Goal: Information Seeking & Learning: Learn about a topic

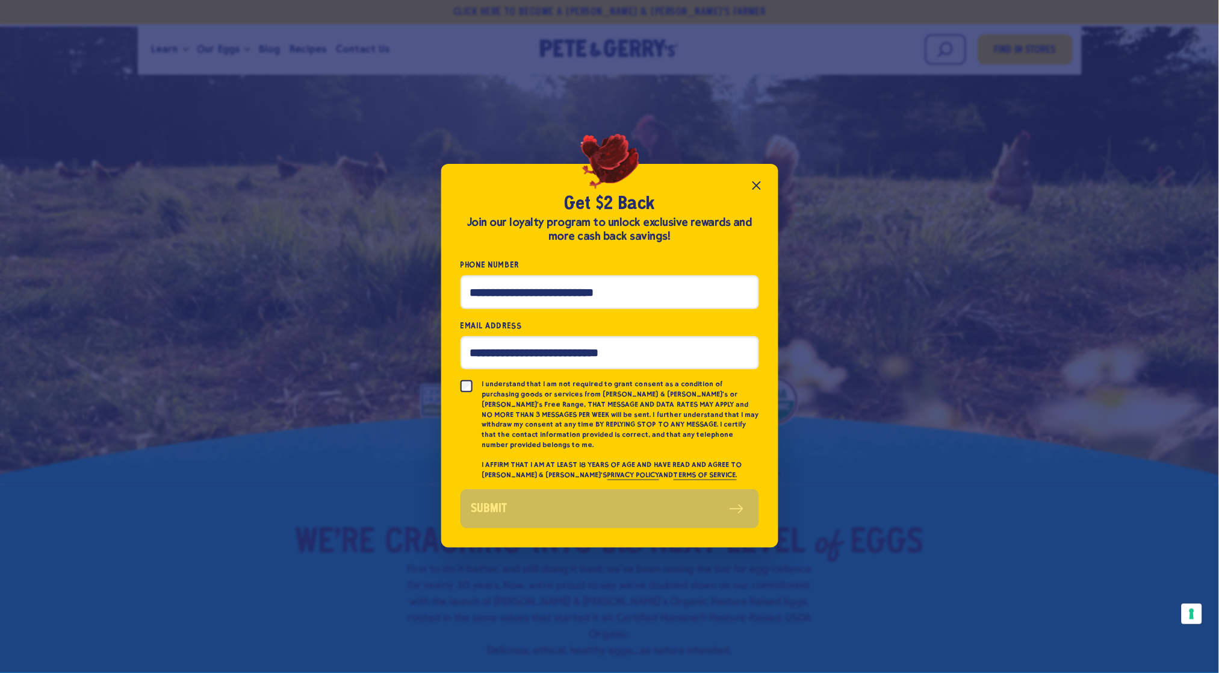
click at [757, 189] on icon "Close popup" at bounding box center [756, 185] width 7 height 7
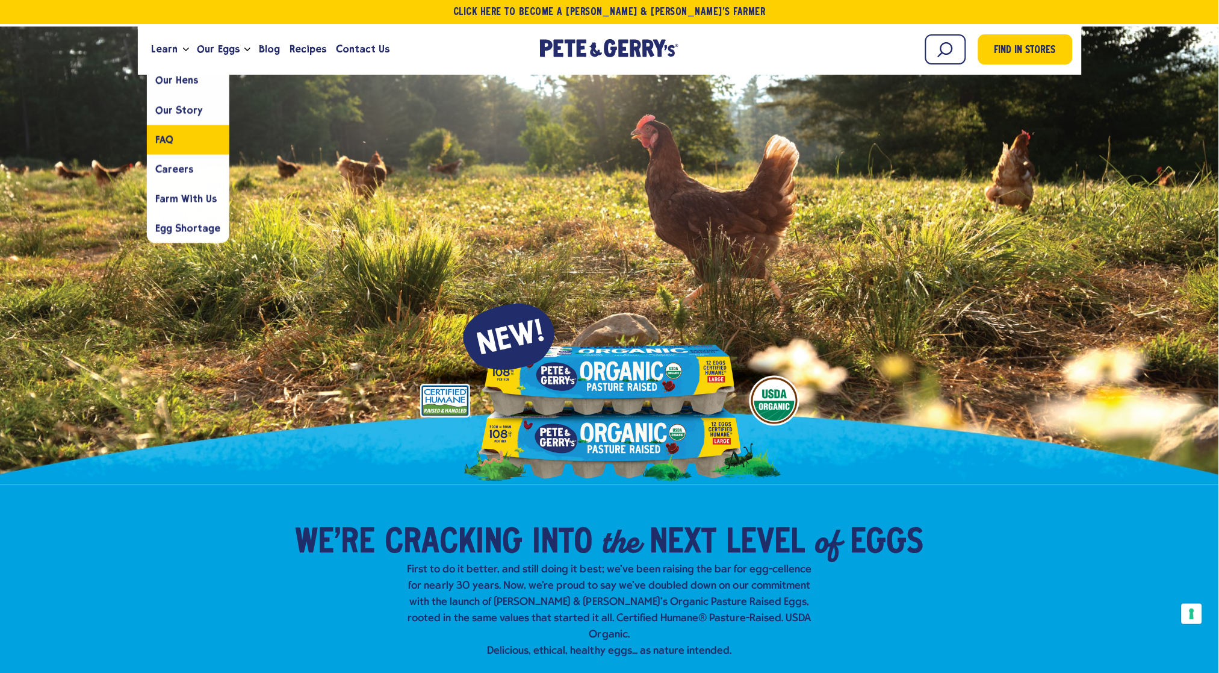
click at [169, 137] on span "FAQ" at bounding box center [165, 139] width 18 height 11
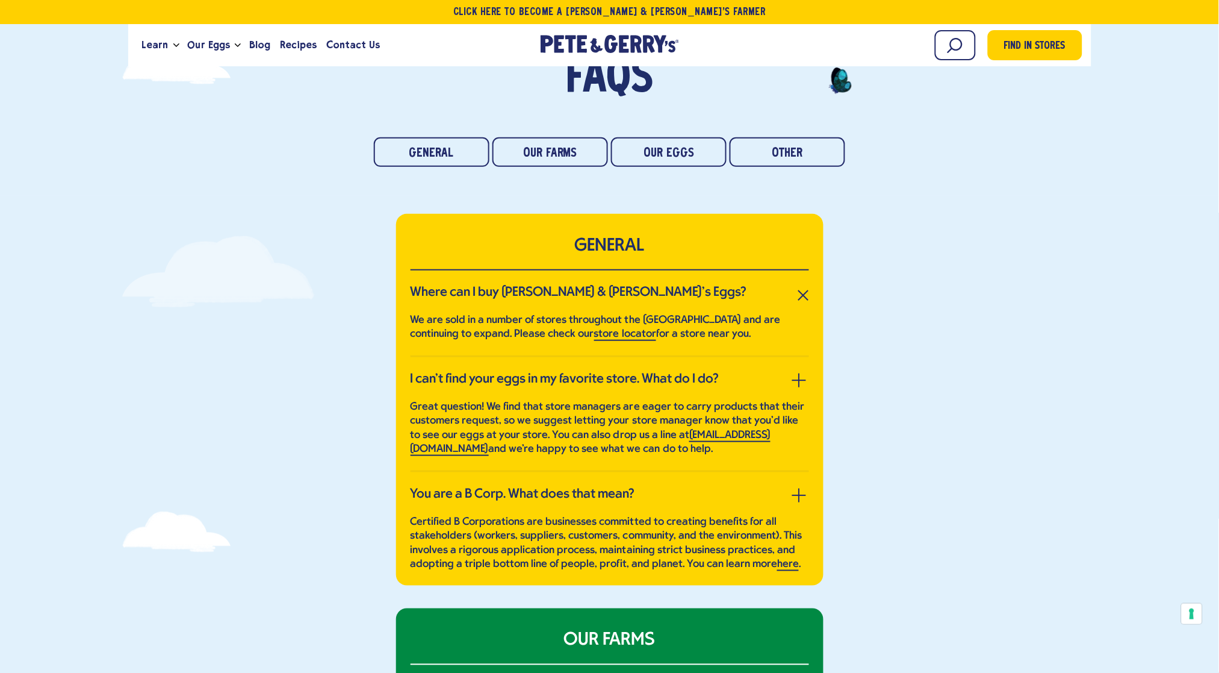
scroll to position [132, 0]
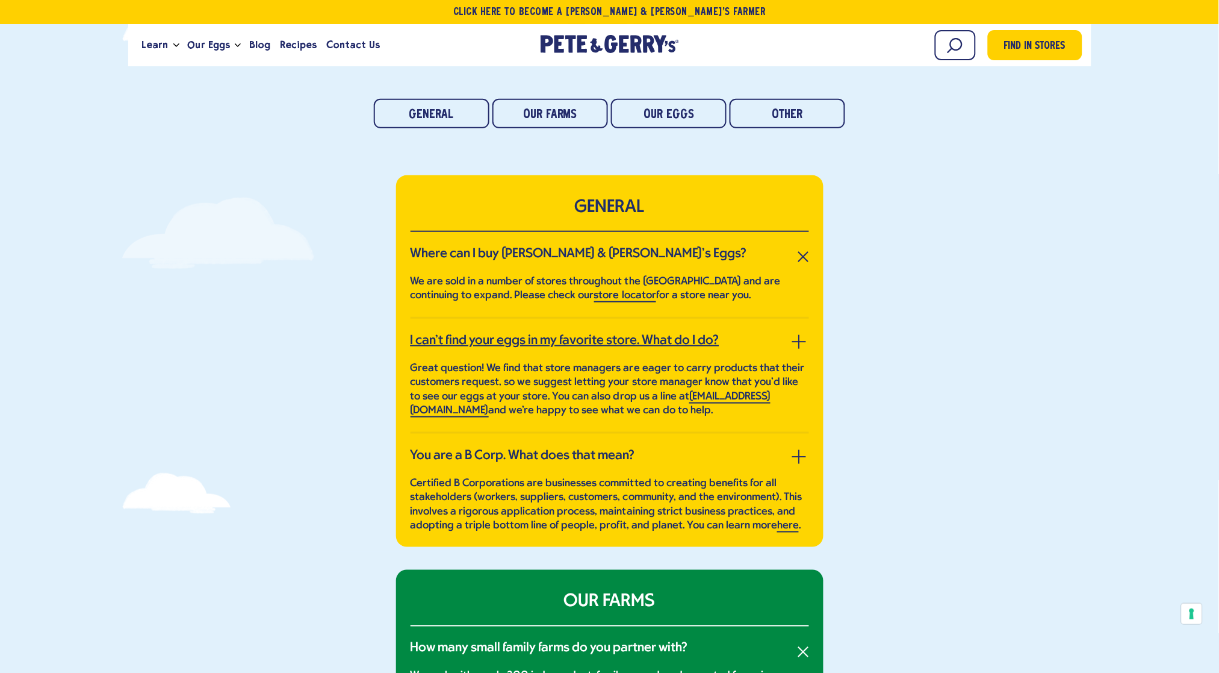
click at [799, 340] on span "button" at bounding box center [798, 342] width 1 height 14
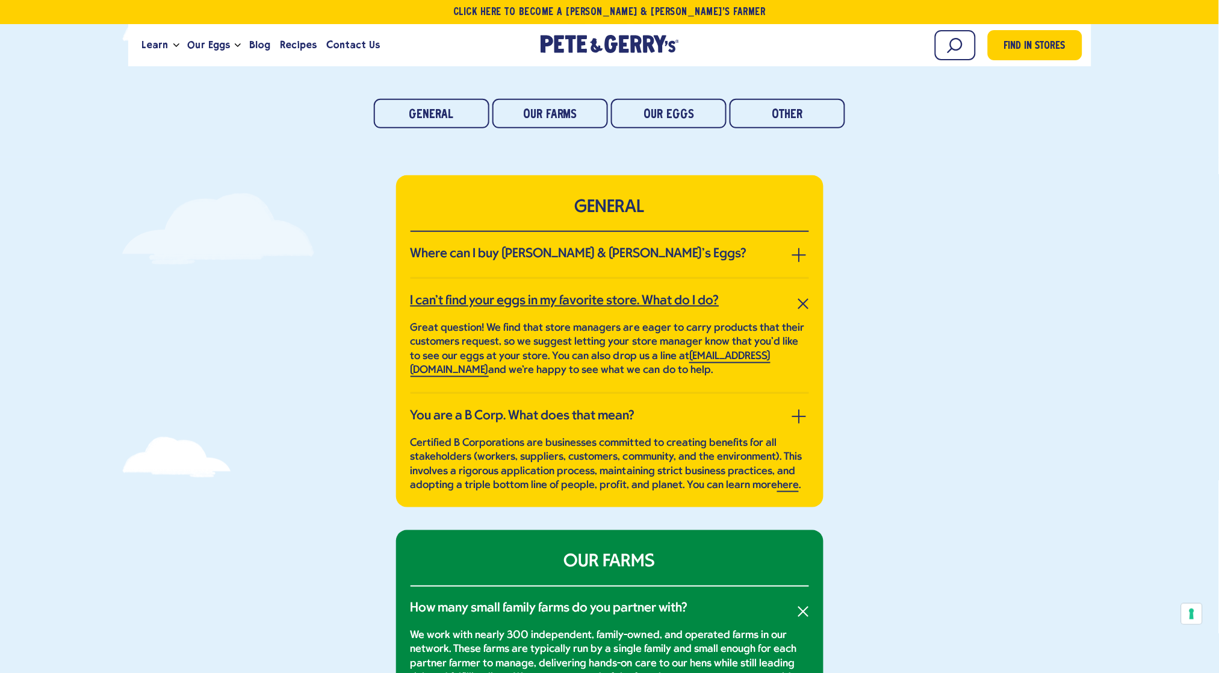
click at [805, 305] on span "button" at bounding box center [803, 303] width 11 height 11
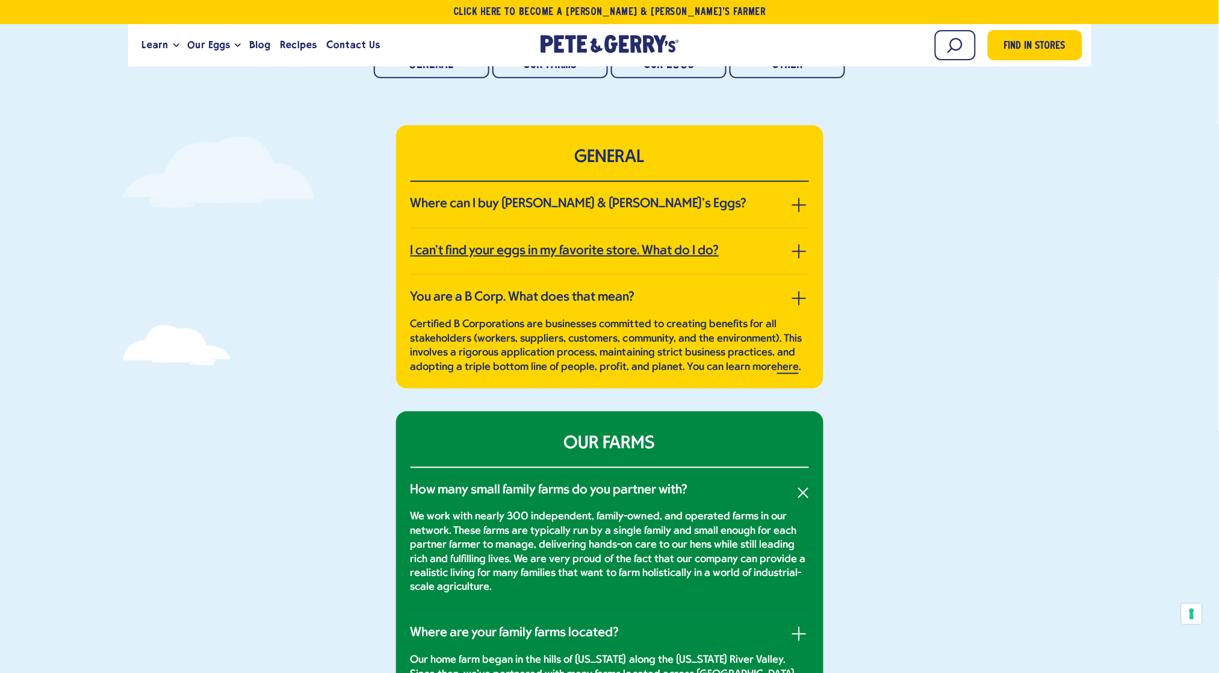
scroll to position [217, 0]
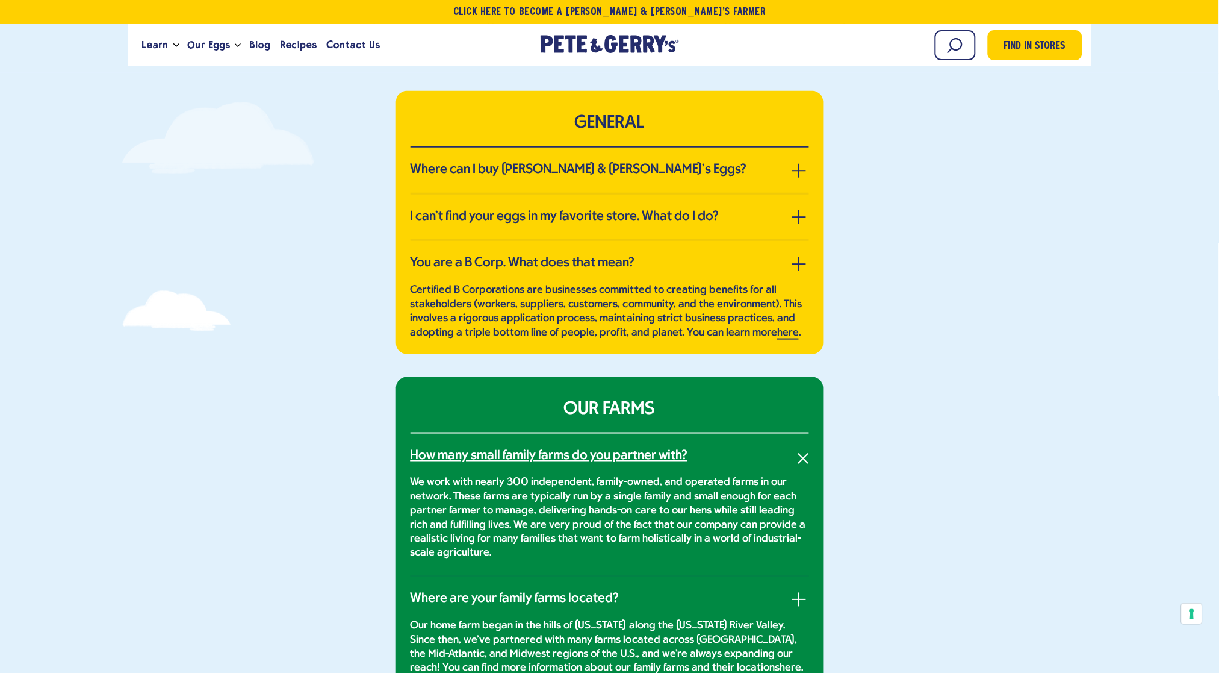
click at [801, 458] on button "button" at bounding box center [804, 458] width 20 height 20
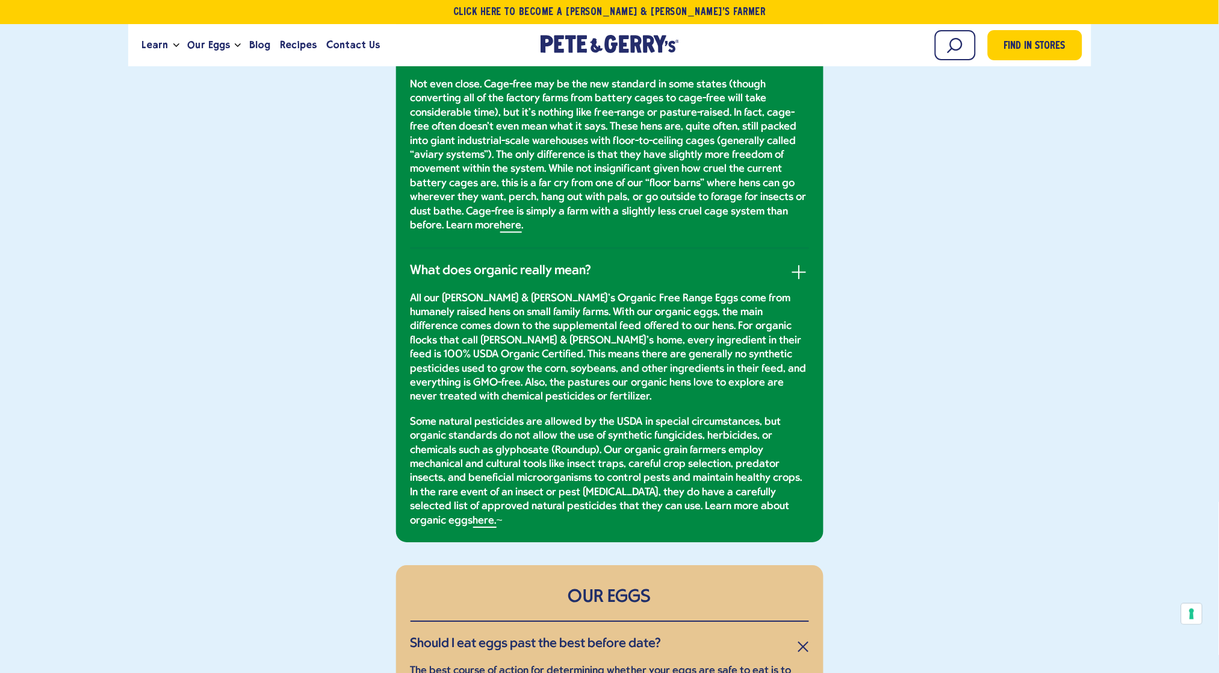
scroll to position [3635, 0]
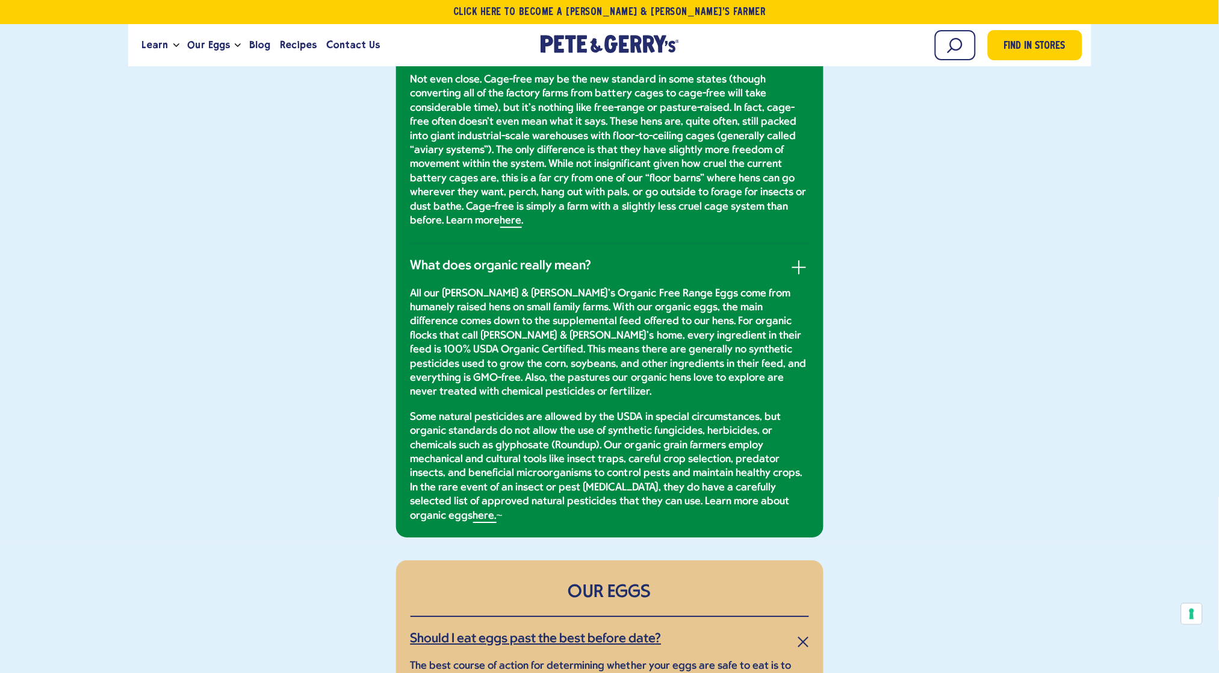
click at [803, 631] on button "button" at bounding box center [804, 641] width 20 height 20
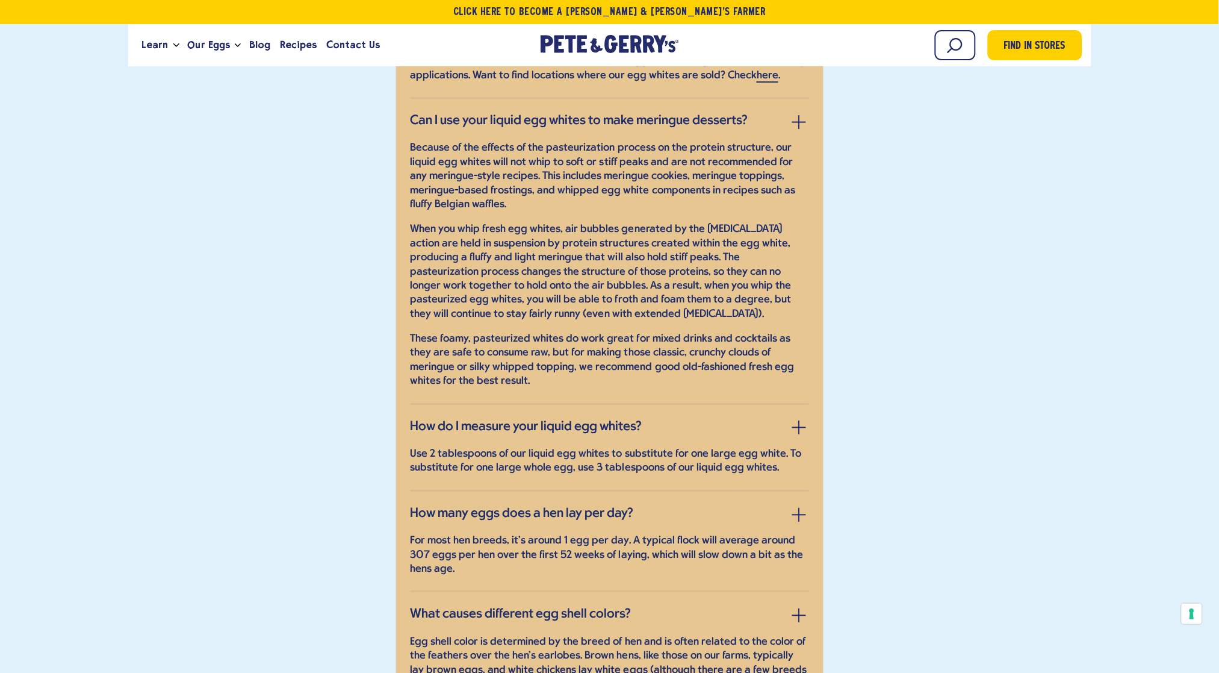
scroll to position [5249, 0]
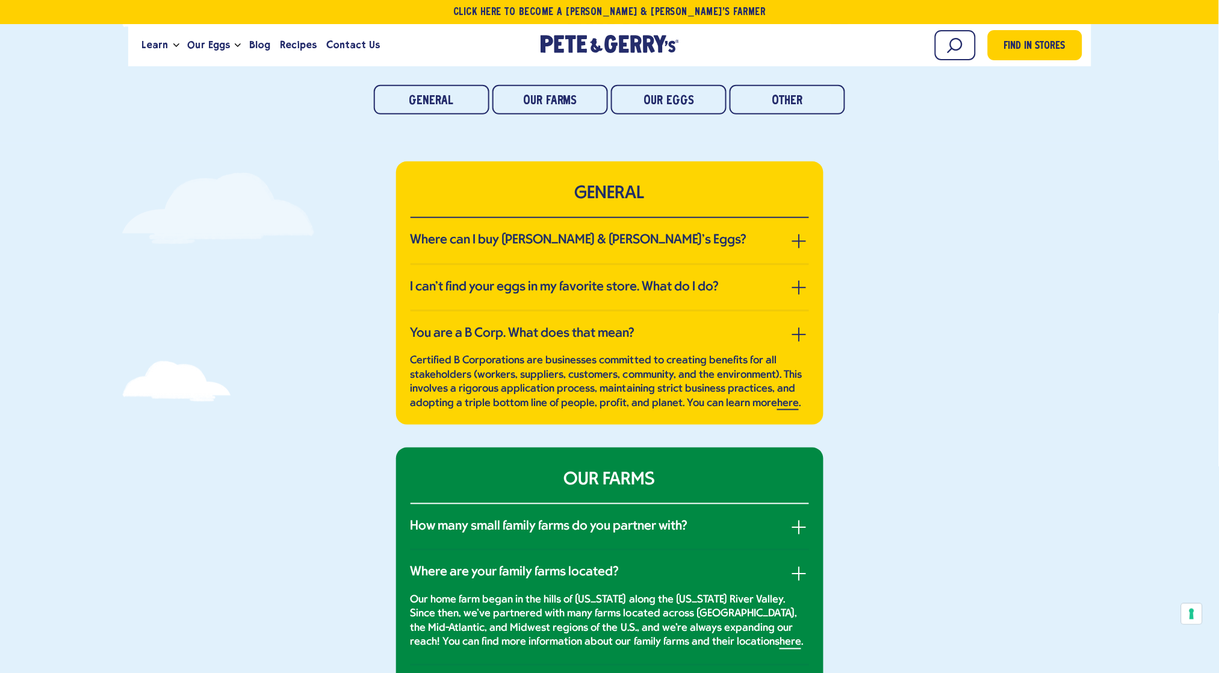
scroll to position [146, 0]
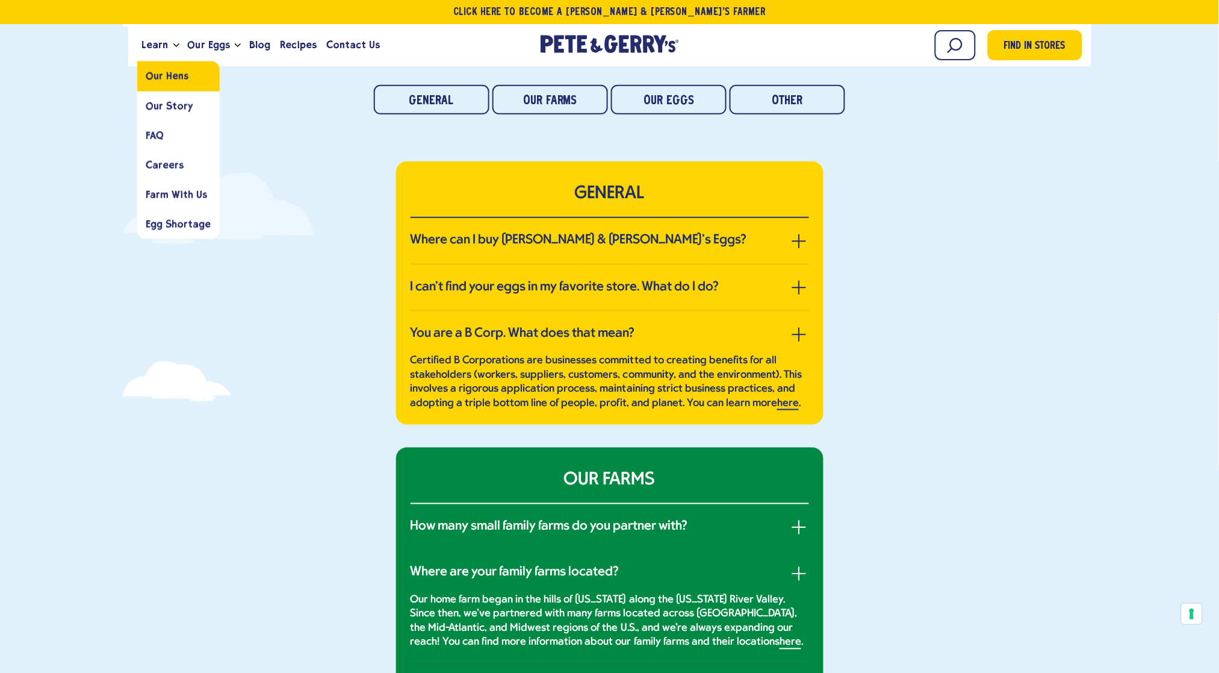
click at [160, 73] on span "Our Hens" at bounding box center [167, 75] width 42 height 11
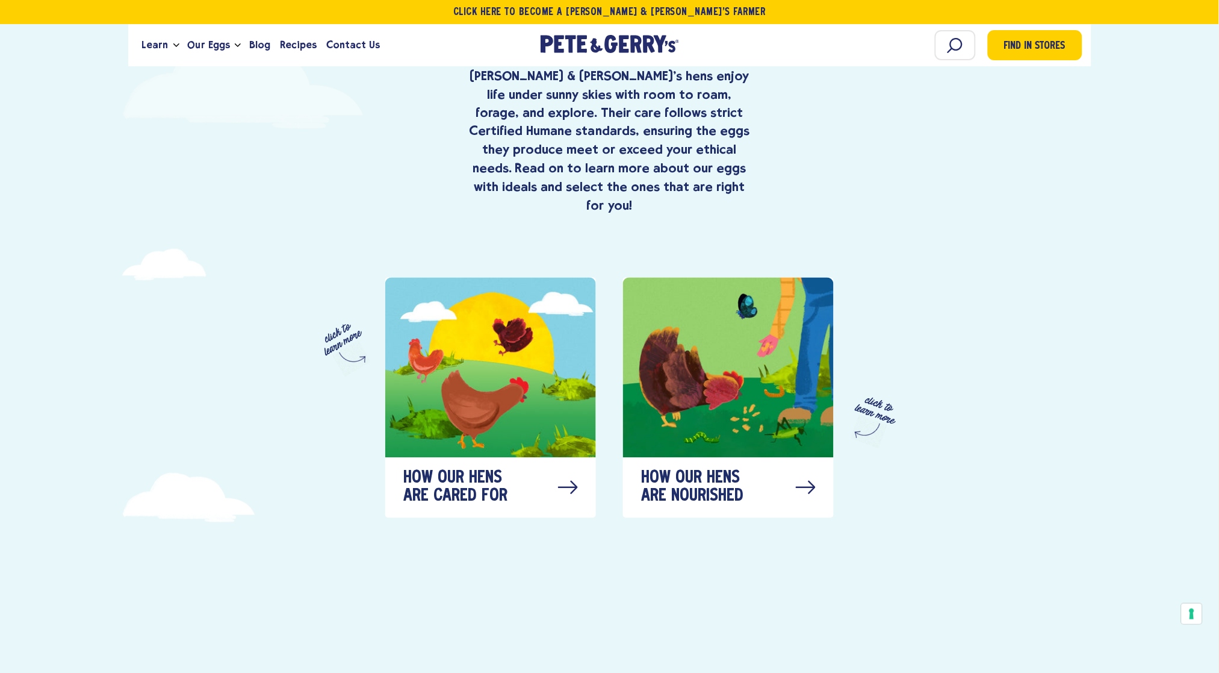
scroll to position [579, 0]
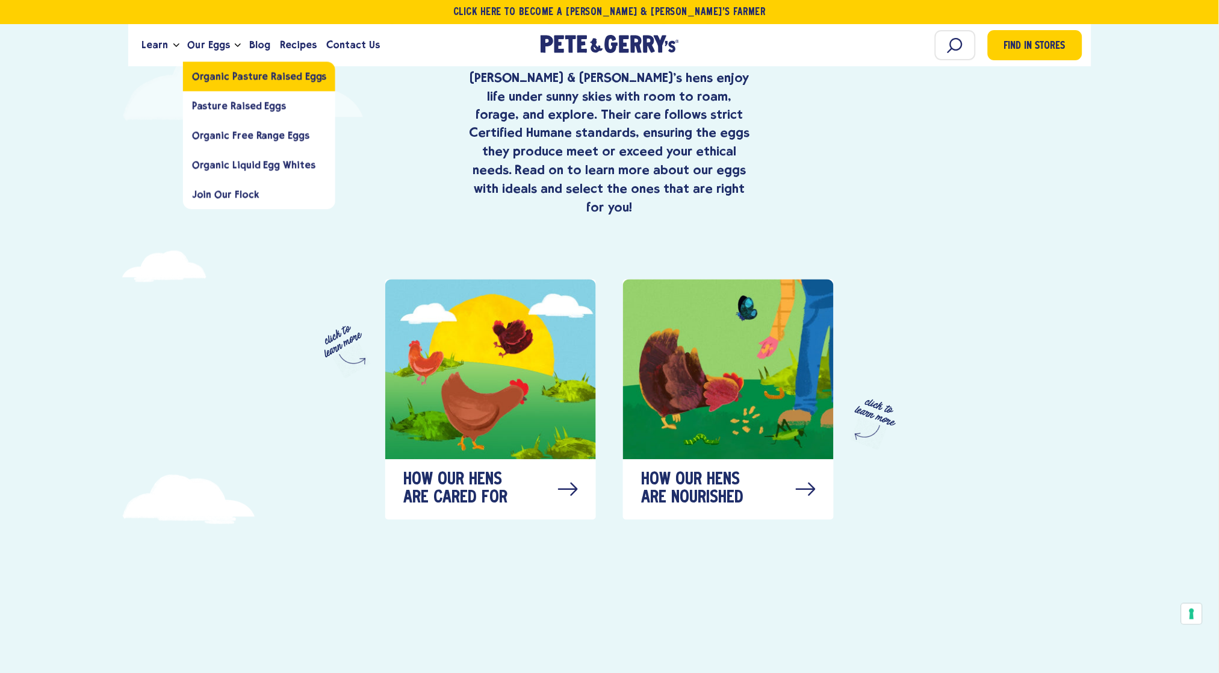
click at [238, 78] on span "Organic Pasture Raised Eggs" at bounding box center [259, 75] width 135 height 11
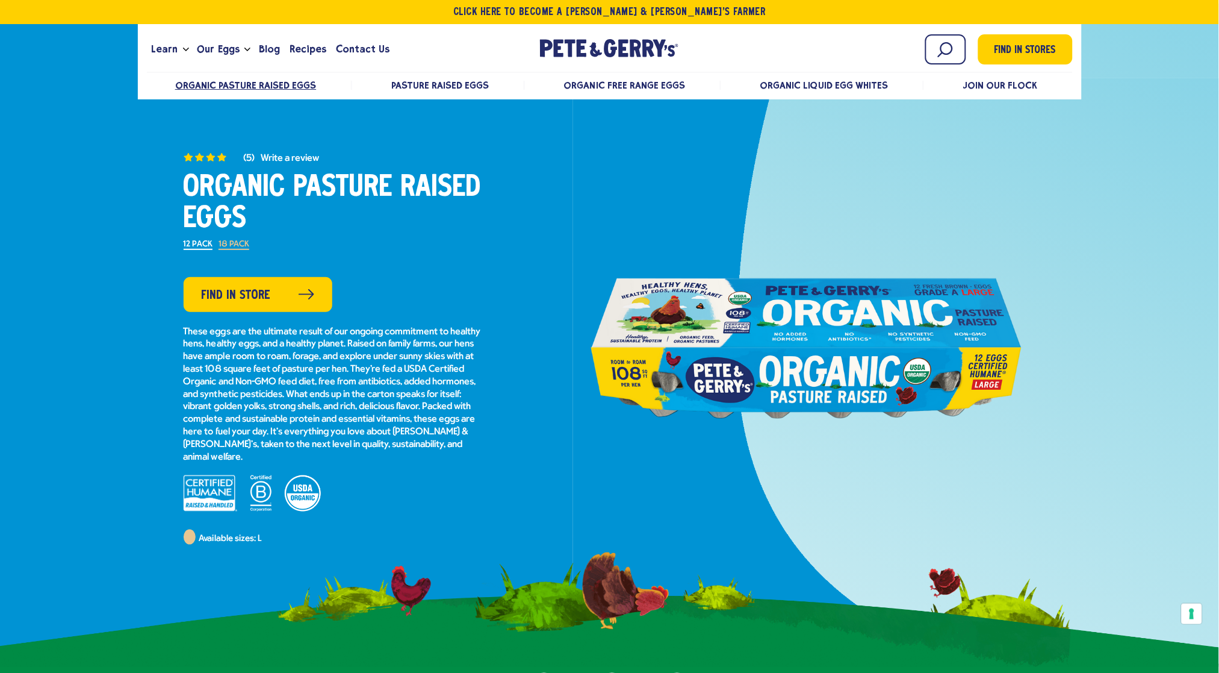
scroll to position [19, 0]
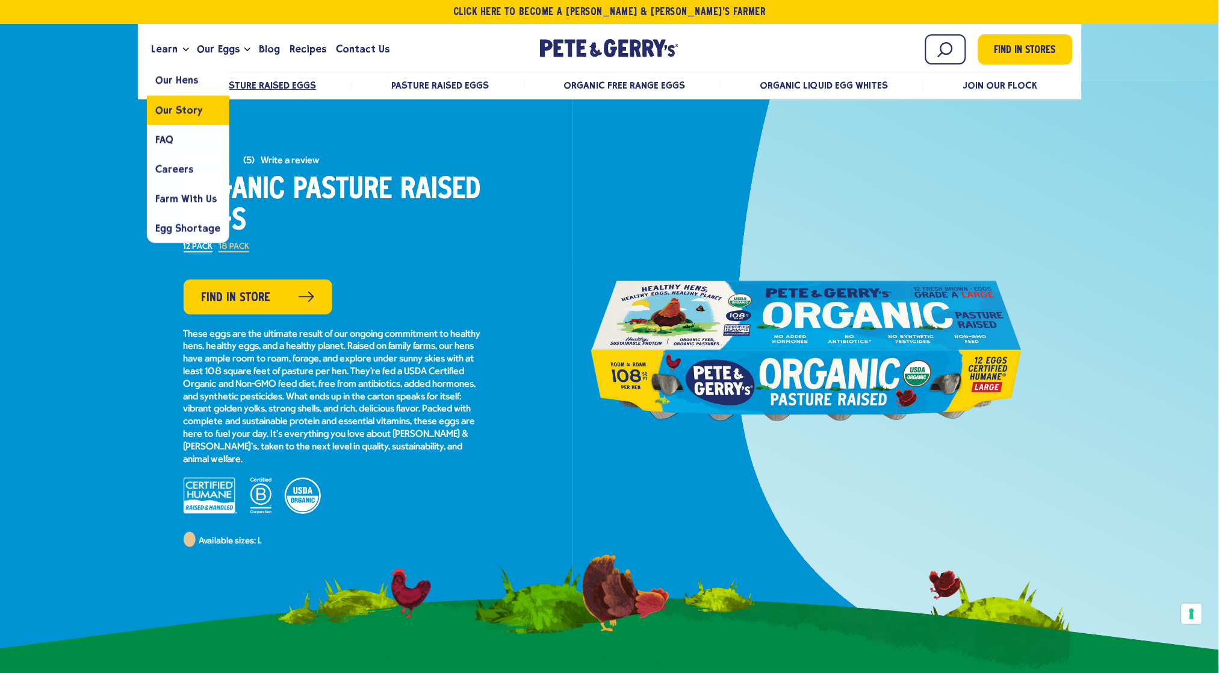
click at [188, 105] on span "Our Story" at bounding box center [179, 109] width 47 height 11
